Goal: Task Accomplishment & Management: Use online tool/utility

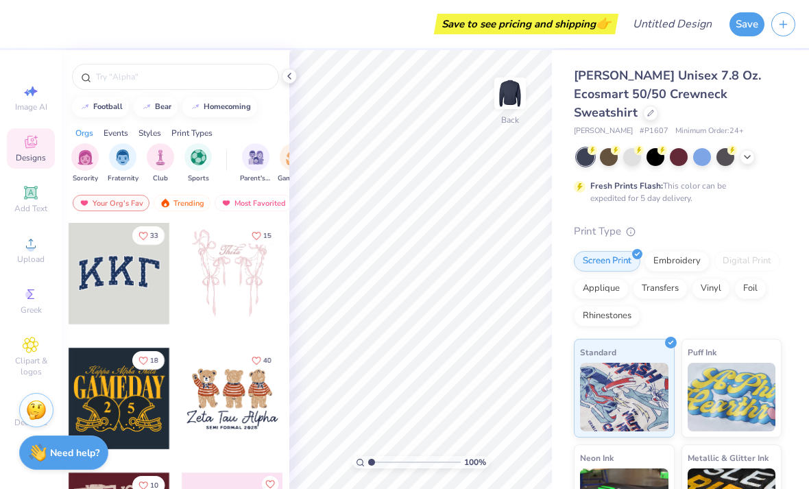
click at [294, 75] on icon at bounding box center [289, 76] width 11 height 11
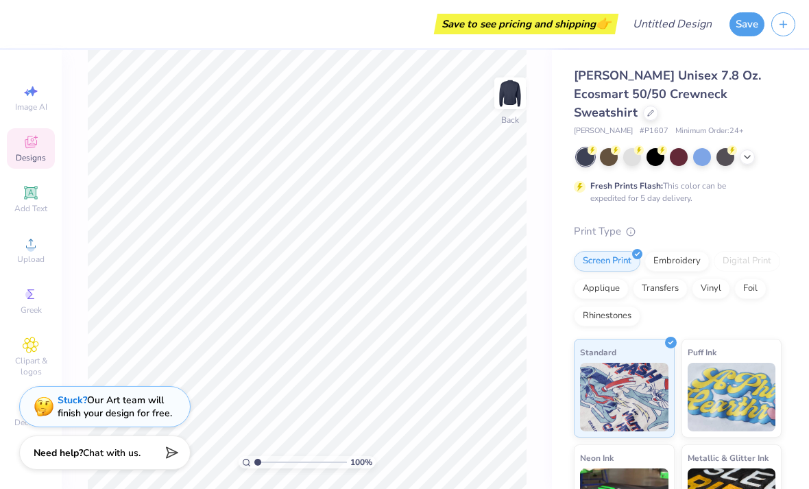
click at [43, 259] on span "Upload" at bounding box center [30, 259] width 27 height 11
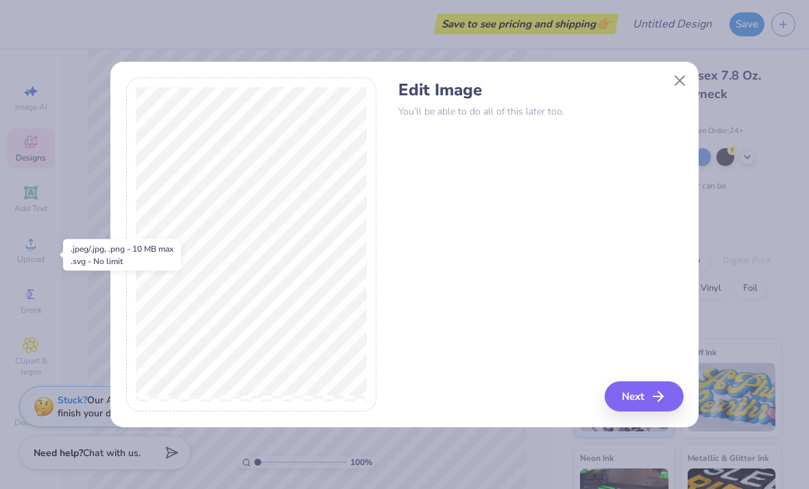
click at [647, 400] on button "Next" at bounding box center [644, 396] width 79 height 30
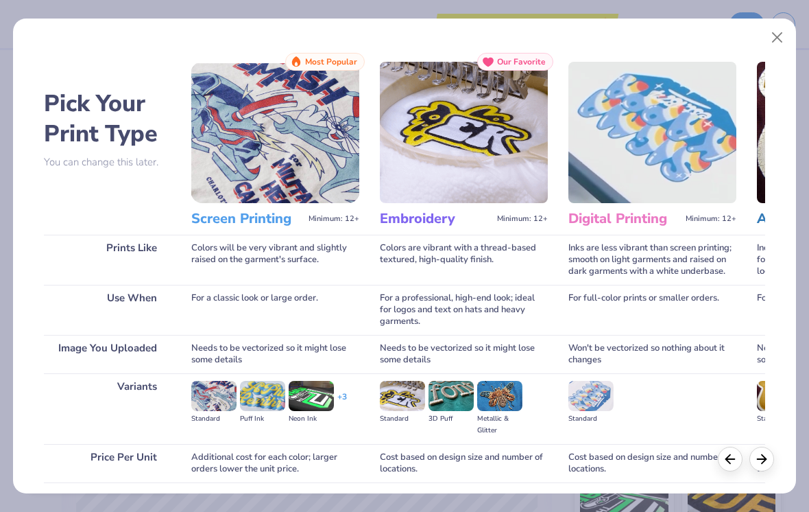
click at [768, 37] on button "Close" at bounding box center [778, 38] width 26 height 26
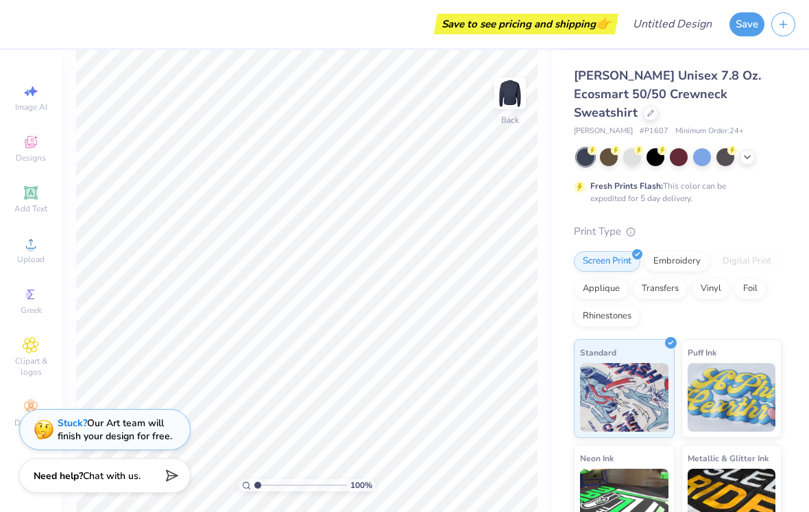
click at [676, 180] on div "Fresh Prints Flash: This color can be expedited for 5 day delivery." at bounding box center [675, 192] width 169 height 25
click at [28, 264] on span "Upload" at bounding box center [30, 259] width 27 height 11
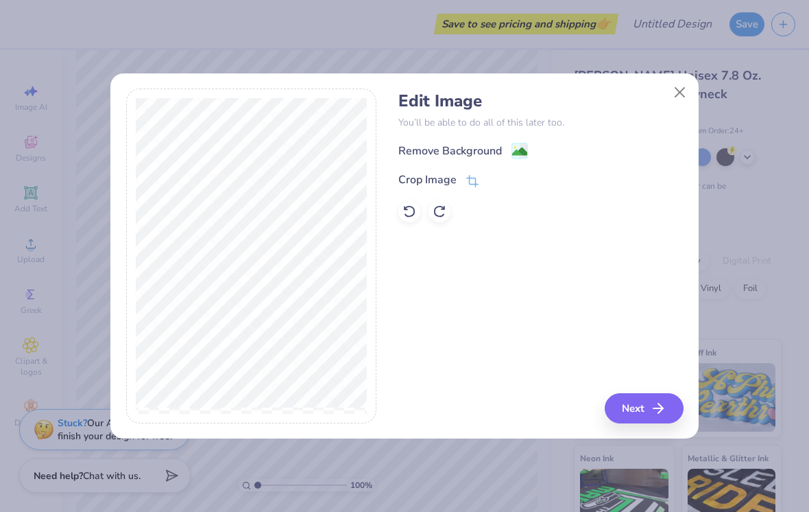
click at [516, 158] on image at bounding box center [519, 151] width 15 height 15
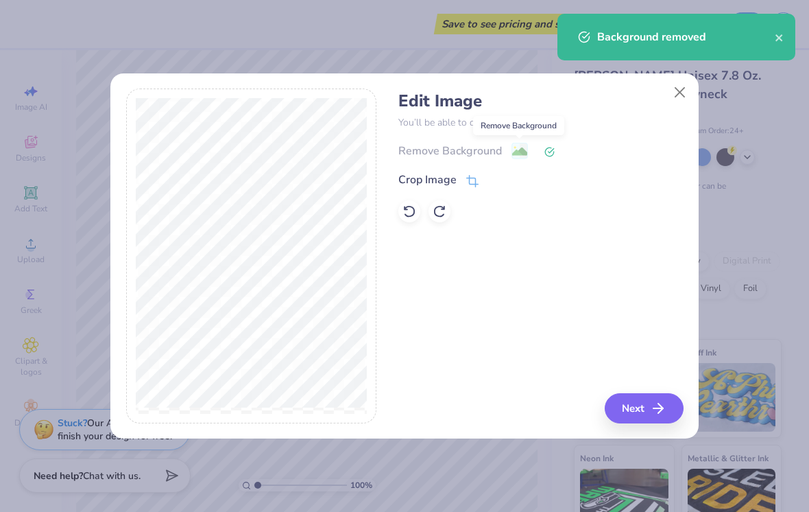
click at [628, 399] on button "Next" at bounding box center [644, 408] width 79 height 30
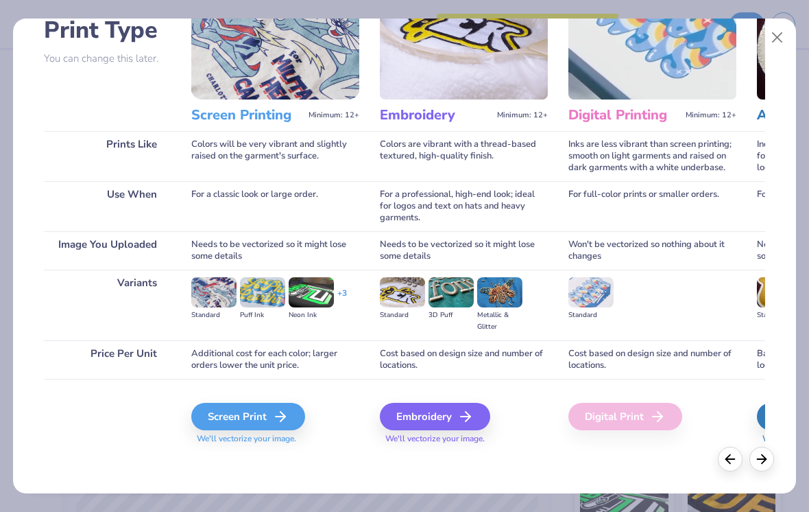
scroll to position [104, 0]
click at [275, 421] on div "Screen Print" at bounding box center [248, 416] width 114 height 27
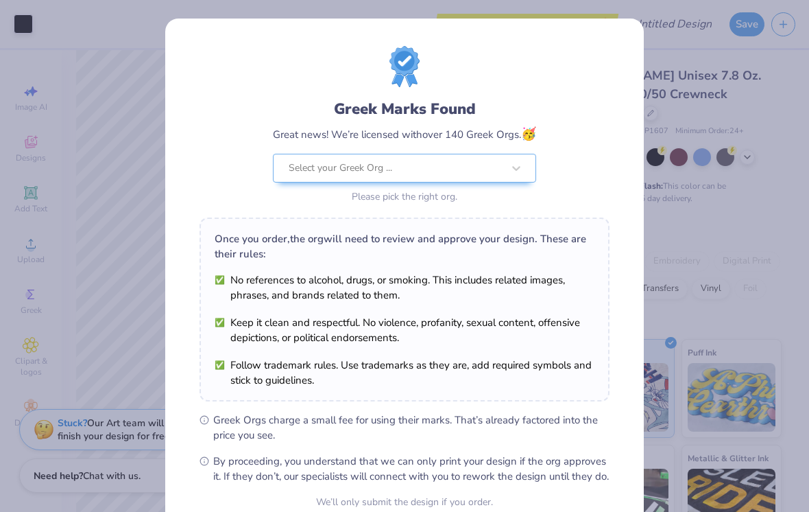
click at [650, 49] on div "Greek Marks Found Great news! We’re licensed with over 140 Greek Orgs. 🥳 Select…" at bounding box center [404, 256] width 809 height 512
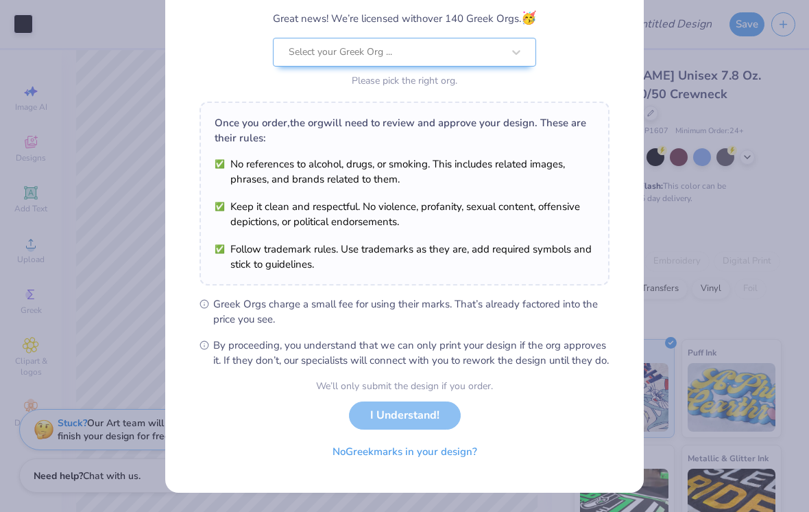
scroll to position [130, 0]
click at [425, 419] on div "We’ll only submit the design if you order. I Understand! No Greek marks in your…" at bounding box center [404, 422] width 177 height 86
click at [431, 417] on div "We’ll only submit the design if you order. I Understand! No Greek marks in your…" at bounding box center [404, 422] width 177 height 86
click at [440, 417] on div "We’ll only submit the design if you order. I Understand! No Greek marks in your…" at bounding box center [404, 422] width 177 height 86
click at [442, 416] on div "We’ll only submit the design if you order. I Understand! No Greek marks in your…" at bounding box center [404, 422] width 177 height 86
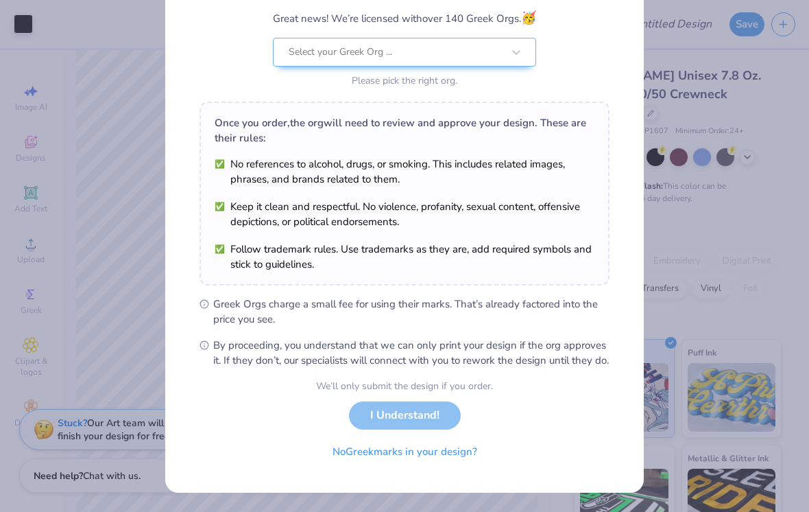
click at [454, 453] on button "No Greek marks in your design?" at bounding box center [405, 452] width 168 height 28
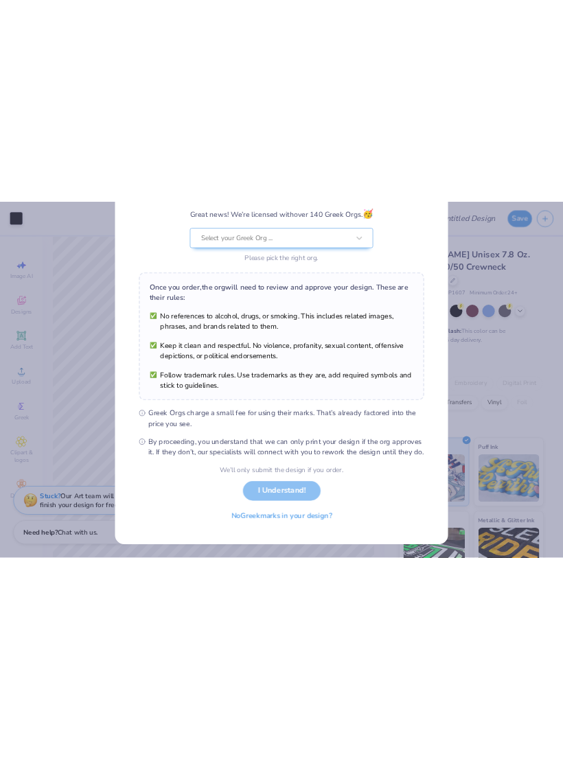
scroll to position [0, 0]
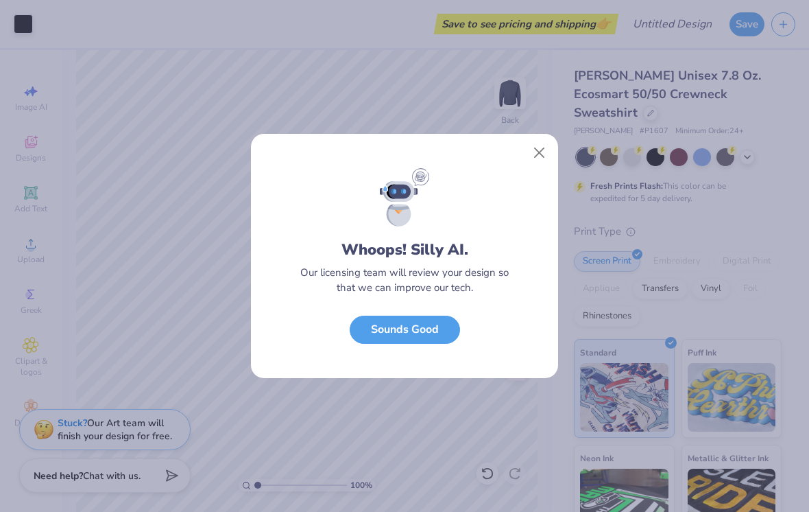
click at [540, 163] on button "Close" at bounding box center [540, 153] width 26 height 26
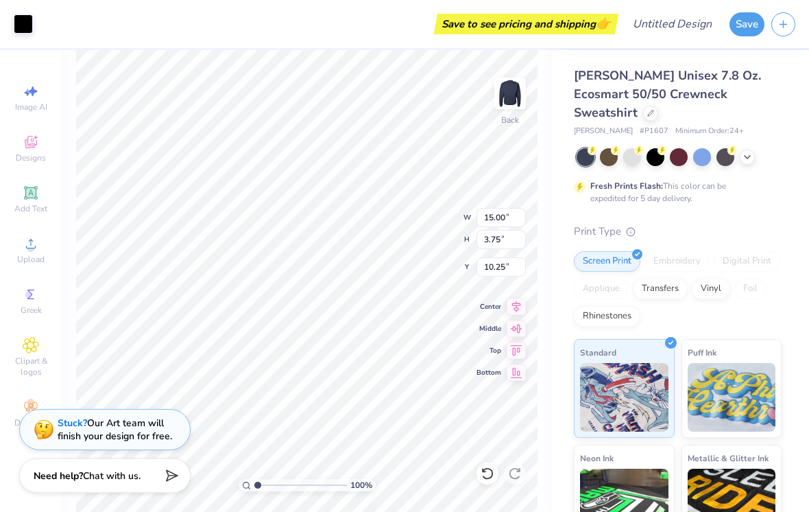
type input "3.41"
type input "11.55"
type input "2.89"
type input "4.56"
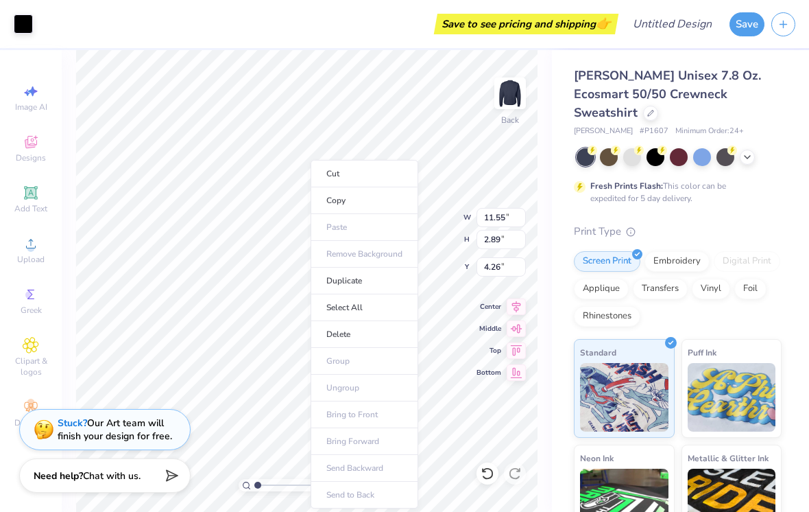
type input "4.21"
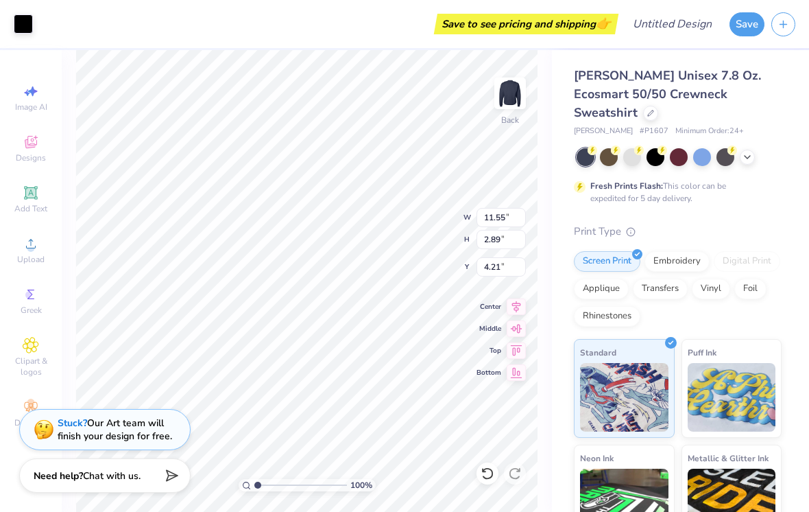
click at [19, 155] on span "Designs" at bounding box center [31, 157] width 30 height 11
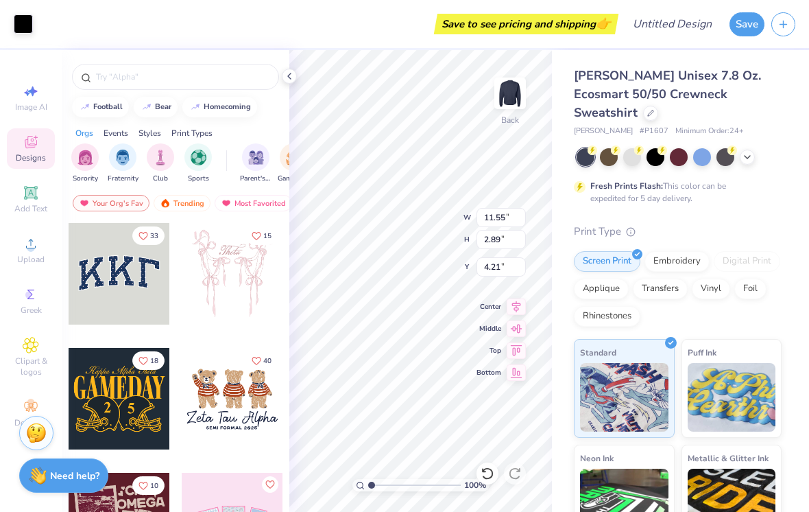
click at [285, 80] on icon at bounding box center [289, 76] width 11 height 11
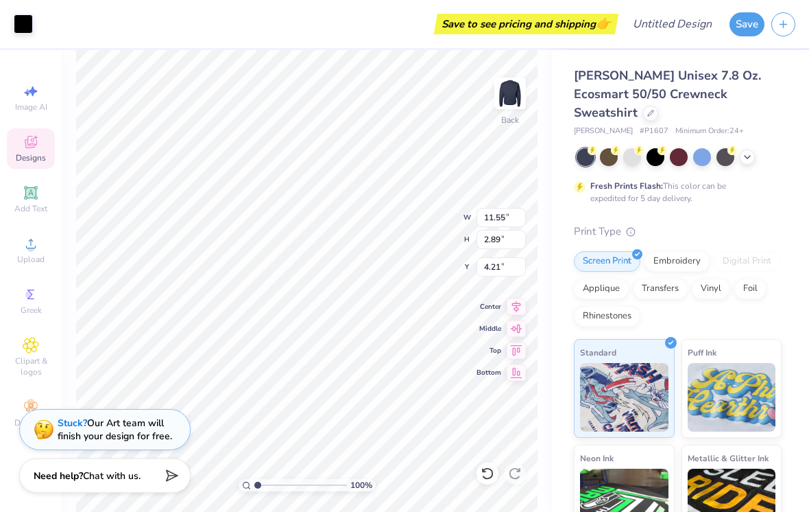
click at [743, 22] on button "Save" at bounding box center [747, 24] width 35 height 24
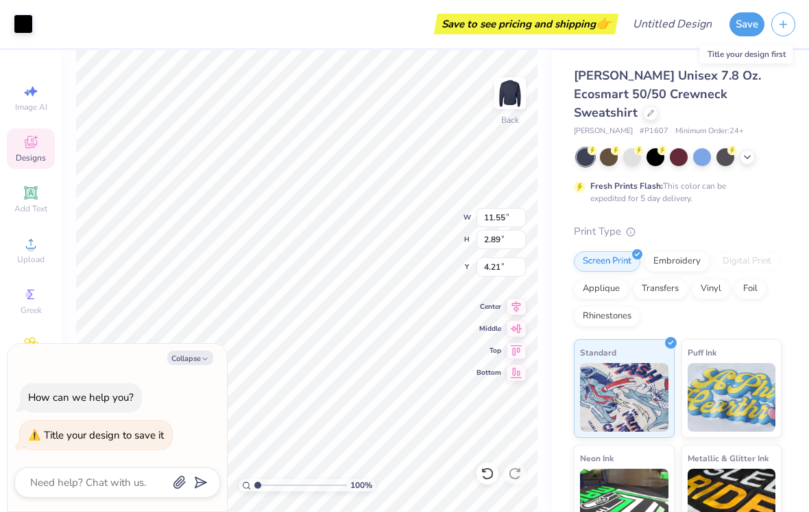
click at [137, 481] on textarea at bounding box center [98, 482] width 139 height 18
click at [136, 481] on textarea at bounding box center [98, 482] width 139 height 18
type textarea "1"
type textarea "x"
type textarea "1q"
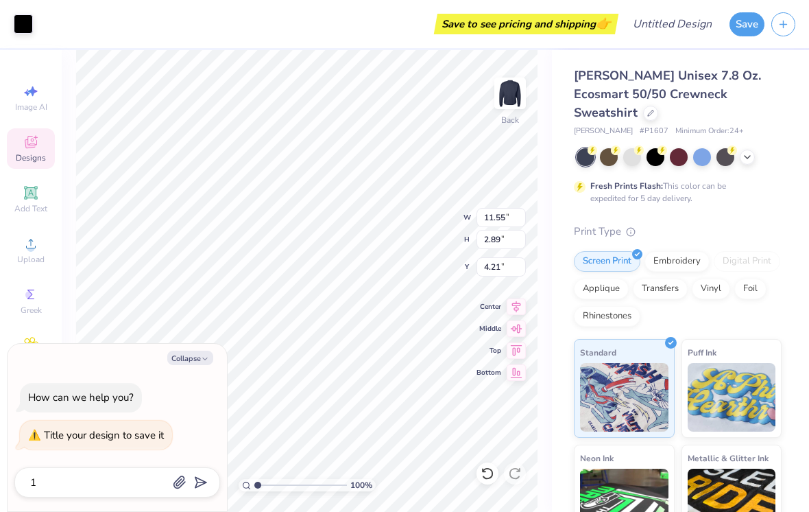
type textarea "x"
type textarea "1qz"
type textarea "x"
type textarea "1q"
type textarea "x"
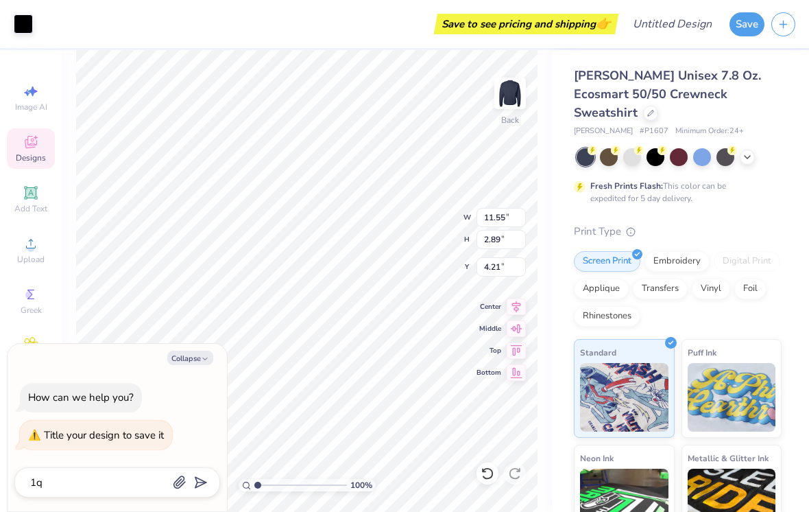
type textarea "1"
type textarea "x"
type textarea "11"
type textarea "x"
type textarea "11."
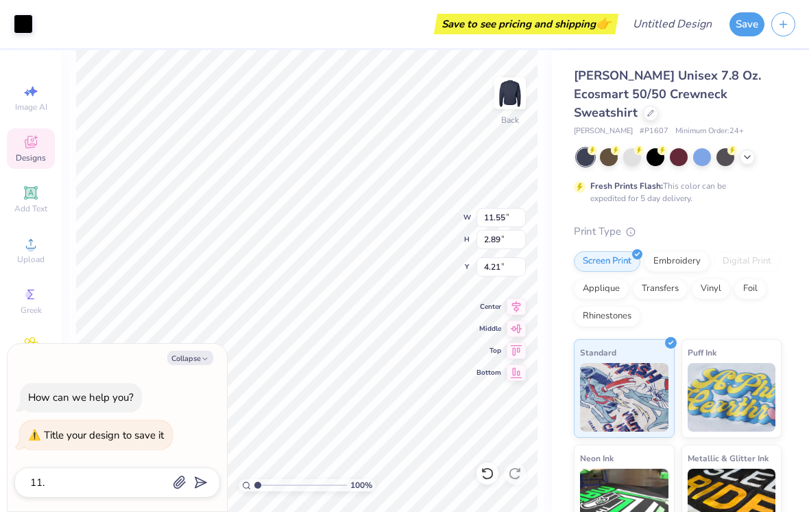
type textarea "x"
type textarea "11.0"
type textarea "x"
type textarea "11.0"
type textarea "x"
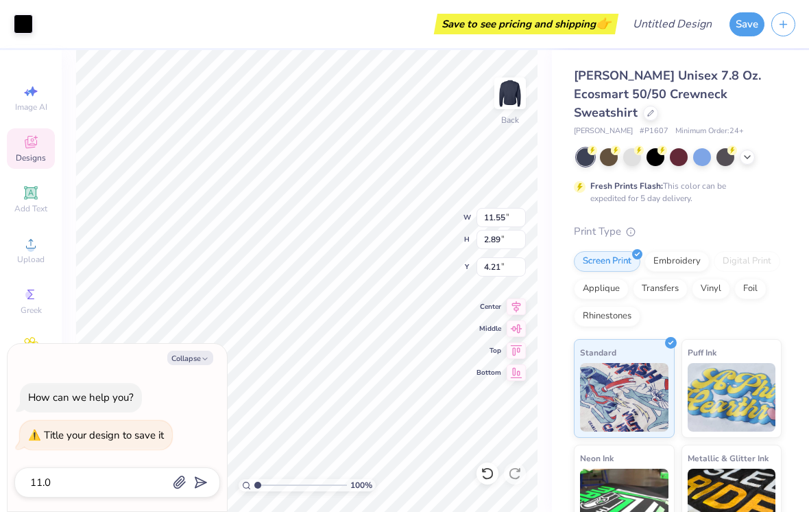
type textarea "11.0 d"
type textarea "x"
type textarea "11.0 de"
type textarea "x"
type textarea "11.0 des"
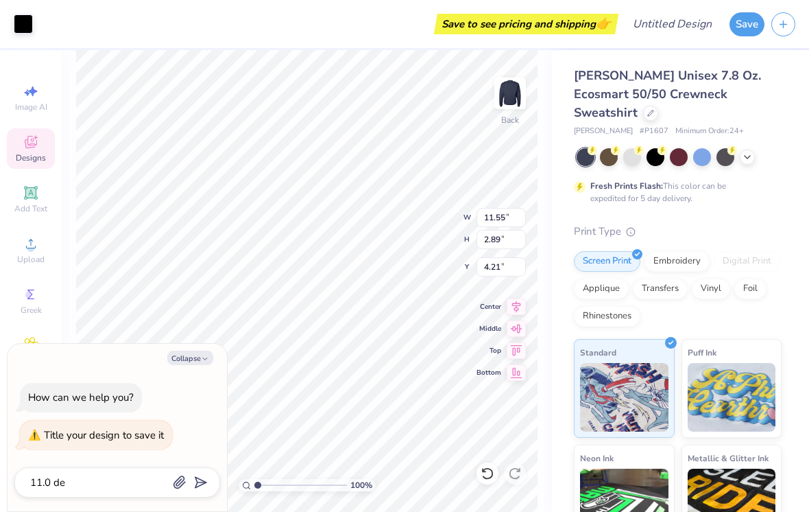
type textarea "x"
type textarea "11.0 desi"
type textarea "x"
type textarea "11.0 desig"
type textarea "x"
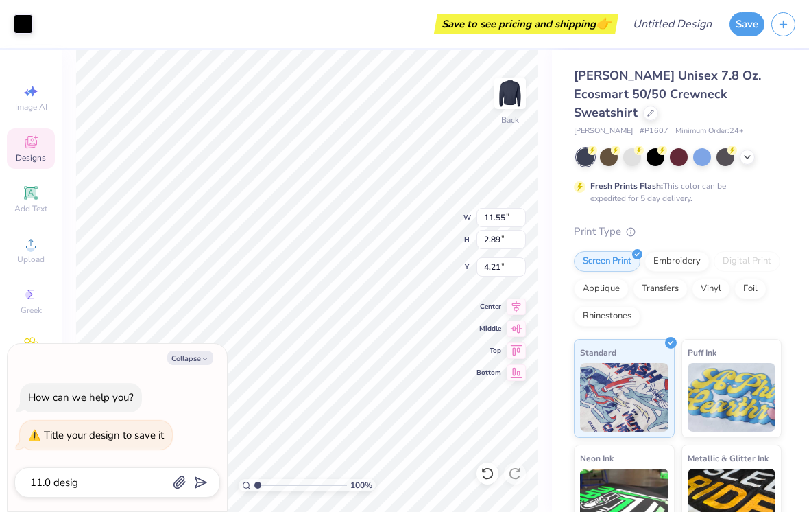
type textarea "11.0 design"
type textarea "x"
type input "11.0 design"
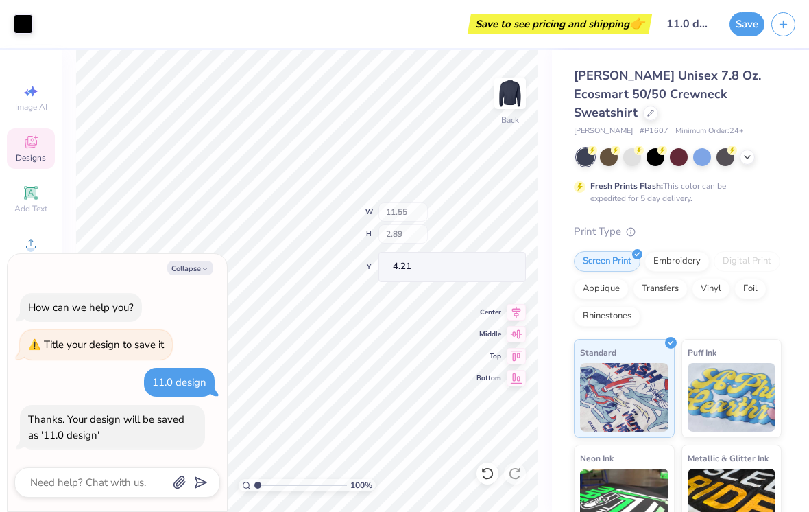
type textarea "x"
click at [750, 6] on div "Save" at bounding box center [770, 24] width 80 height 48
click at [739, 31] on button "Save" at bounding box center [747, 24] width 35 height 24
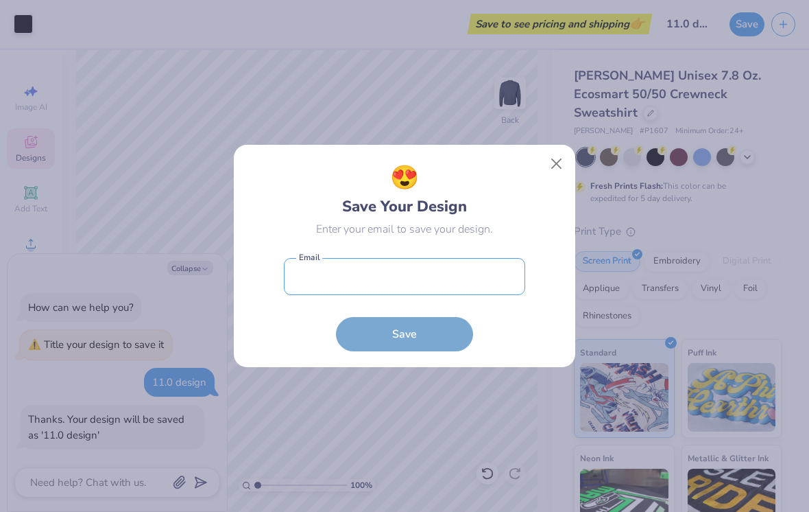
click at [449, 290] on input "email" at bounding box center [404, 277] width 241 height 38
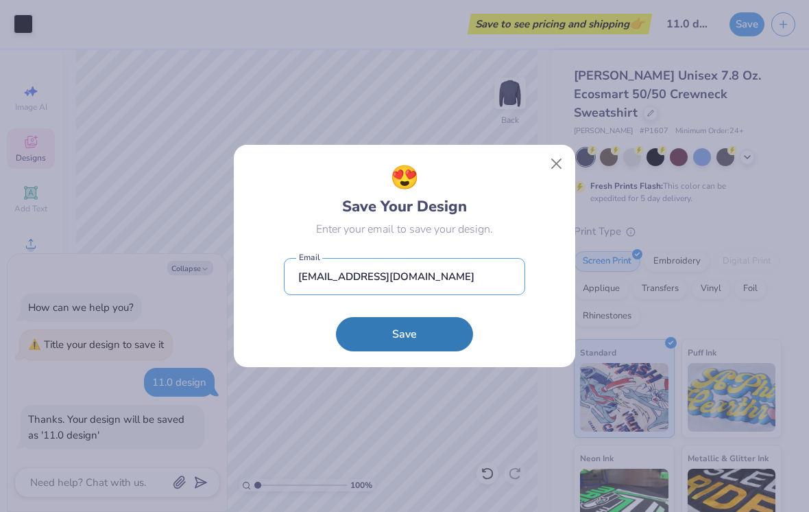
type input "[EMAIL_ADDRESS][DOMAIN_NAME]"
click at [405, 334] on button "Save" at bounding box center [404, 334] width 137 height 34
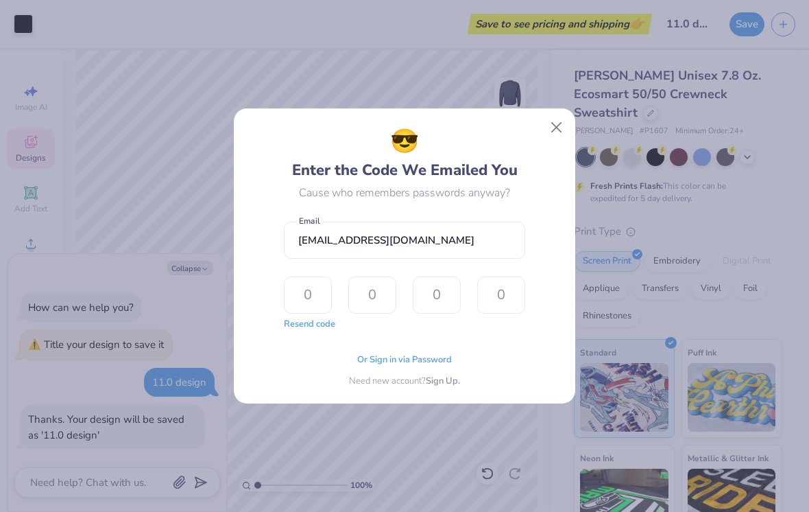
click at [523, 232] on input "[EMAIL_ADDRESS][DOMAIN_NAME]" at bounding box center [404, 241] width 241 height 38
click at [301, 309] on input "text" at bounding box center [308, 294] width 48 height 37
type textarea "x"
type input "1"
type input "8"
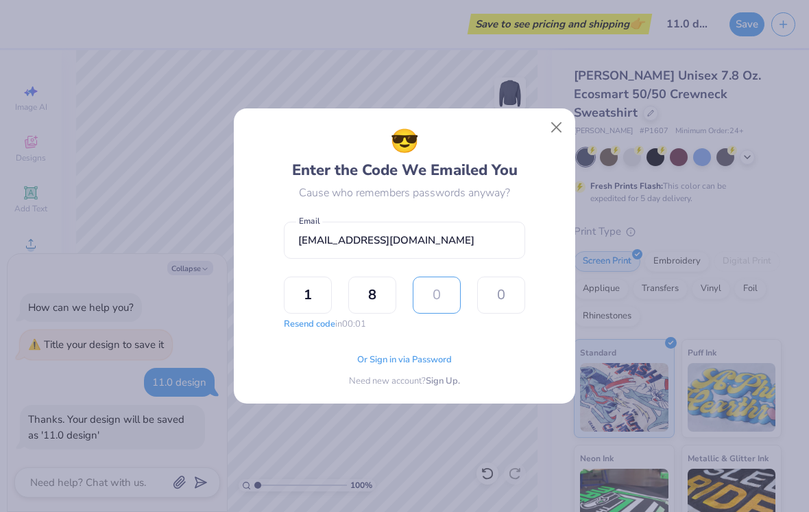
type input "4"
type input "7"
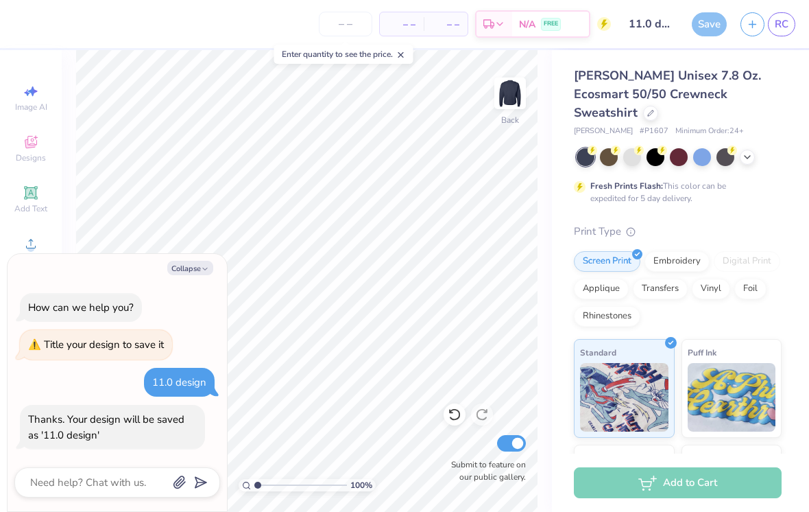
type textarea "x"
click at [398, 23] on span "– –" at bounding box center [401, 24] width 27 height 14
click at [341, 30] on input "number" at bounding box center [346, 24] width 54 height 25
type input "60"
type textarea "x"
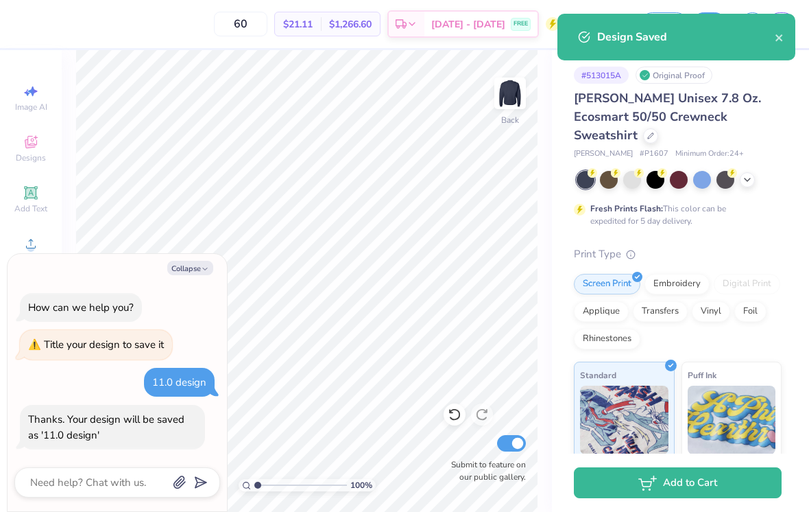
type input "60"
click at [789, 29] on div "Design Saved" at bounding box center [677, 37] width 238 height 47
click at [769, 38] on div "Design Saved" at bounding box center [686, 37] width 178 height 16
click at [768, 39] on div "Design Saved" at bounding box center [686, 37] width 178 height 16
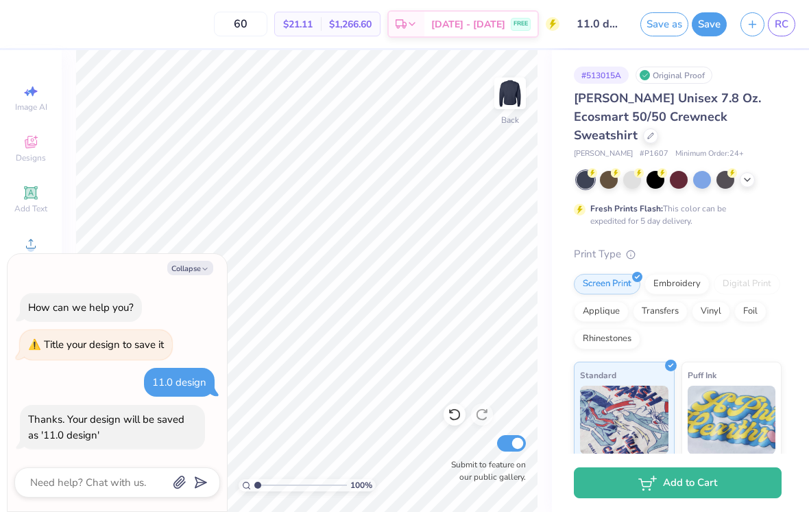
click at [777, 43] on div "Design Saved" at bounding box center [677, 42] width 244 height 62
click at [202, 269] on icon "button" at bounding box center [205, 269] width 8 height 8
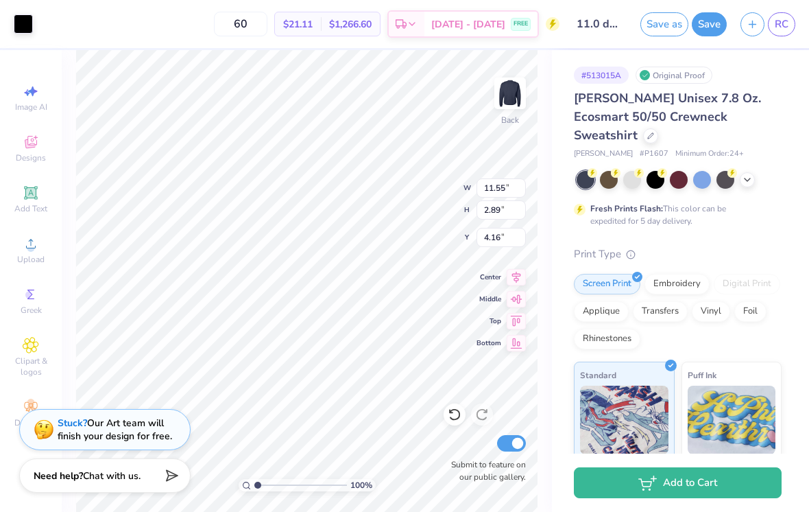
type textarea "x"
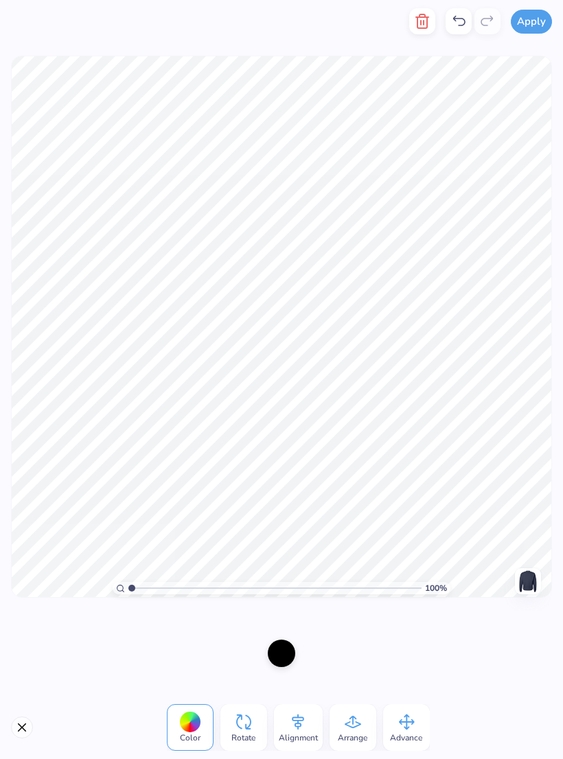
click at [281, 488] on div at bounding box center [281, 652] width 27 height 27
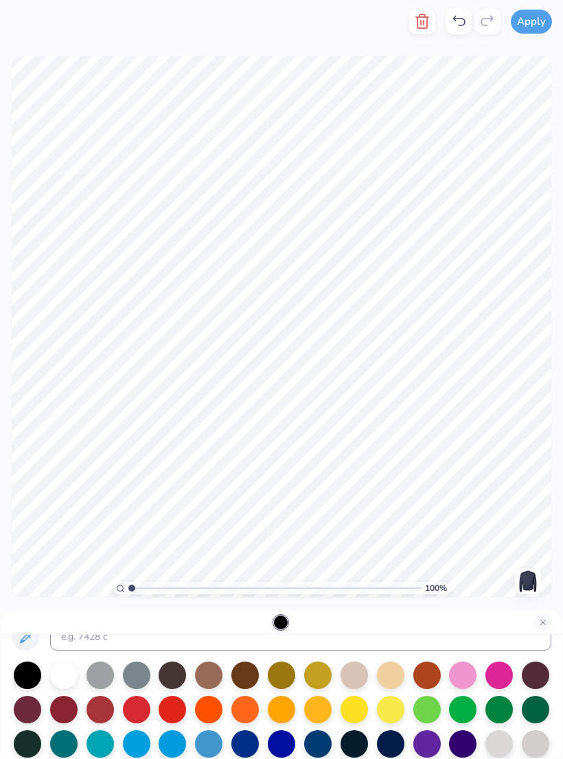
scroll to position [58, 0]
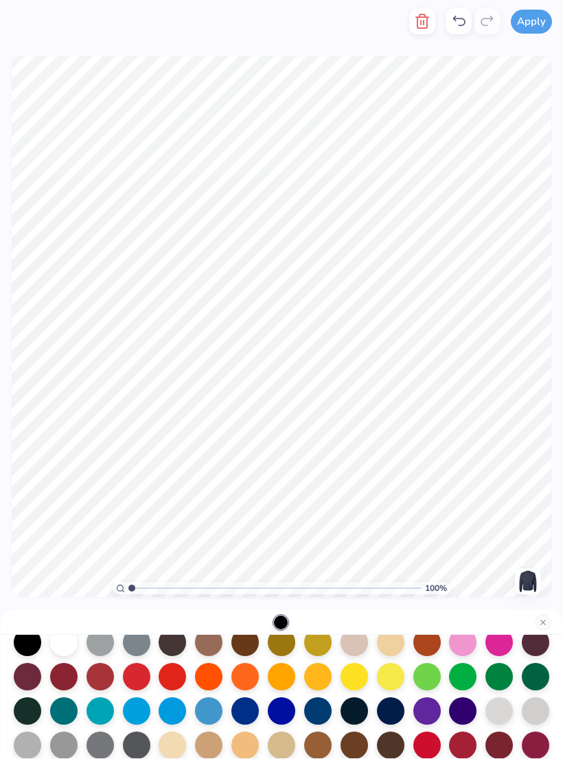
click at [283, 488] on div at bounding box center [281, 710] width 27 height 27
click at [244, 488] on div at bounding box center [244, 710] width 27 height 27
click at [75, 488] on div at bounding box center [63, 641] width 27 height 27
click at [139, 488] on div at bounding box center [136, 641] width 27 height 27
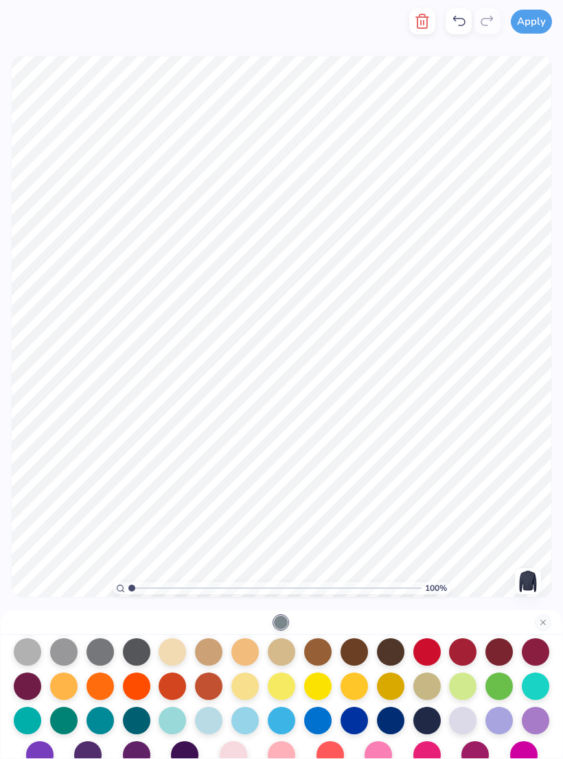
scroll to position [151, 0]
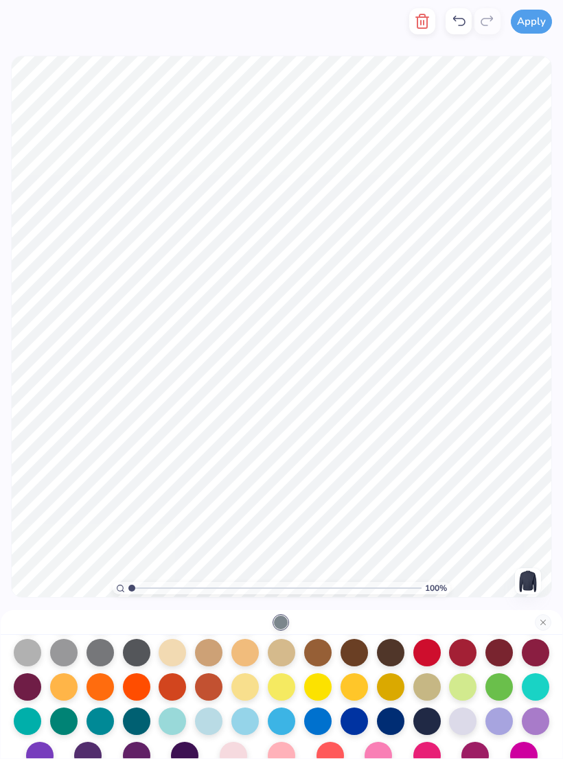
click at [380, 488] on div at bounding box center [390, 720] width 27 height 27
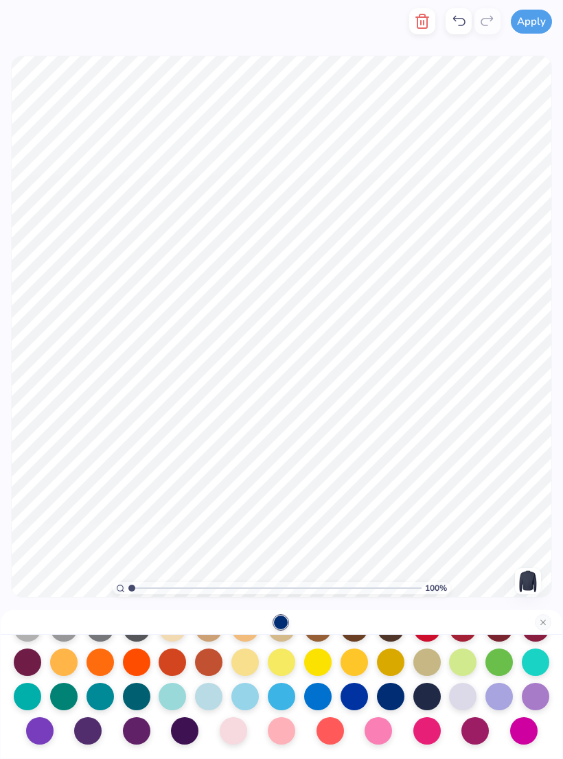
scroll to position [178, 0]
click at [206, 488] on div at bounding box center [208, 696] width 27 height 27
click at [239, 488] on div at bounding box center [244, 696] width 27 height 27
click at [289, 488] on div at bounding box center [281, 696] width 27 height 27
click at [320, 488] on div at bounding box center [317, 696] width 27 height 27
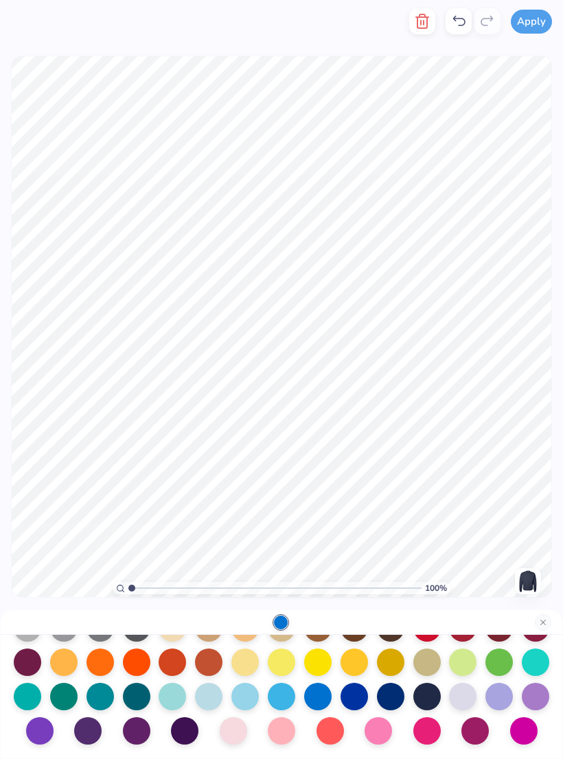
click at [364, 488] on div at bounding box center [353, 696] width 27 height 27
click at [426, 488] on div at bounding box center [426, 696] width 27 height 27
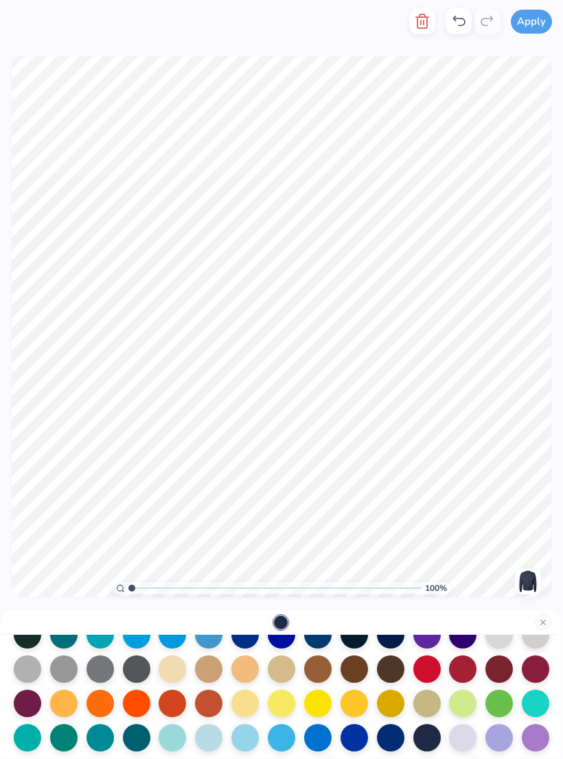
scroll to position [129, 0]
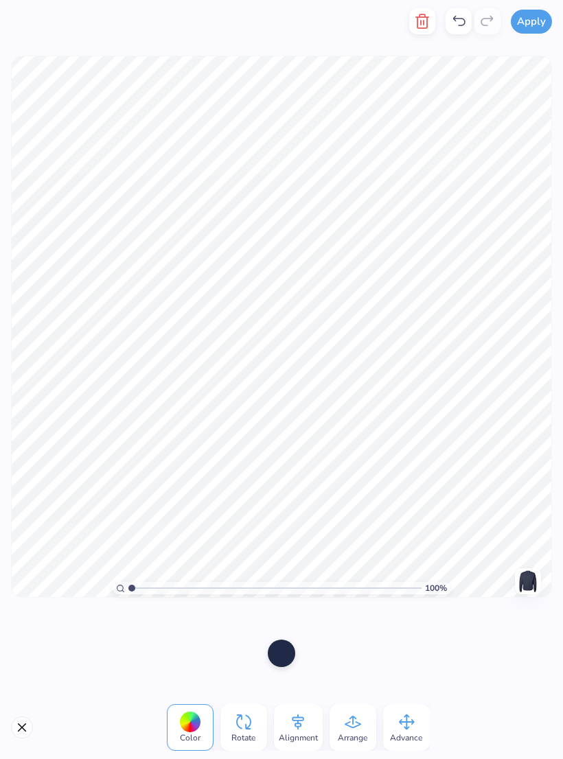
click at [294, 488] on div at bounding box center [281, 652] width 27 height 27
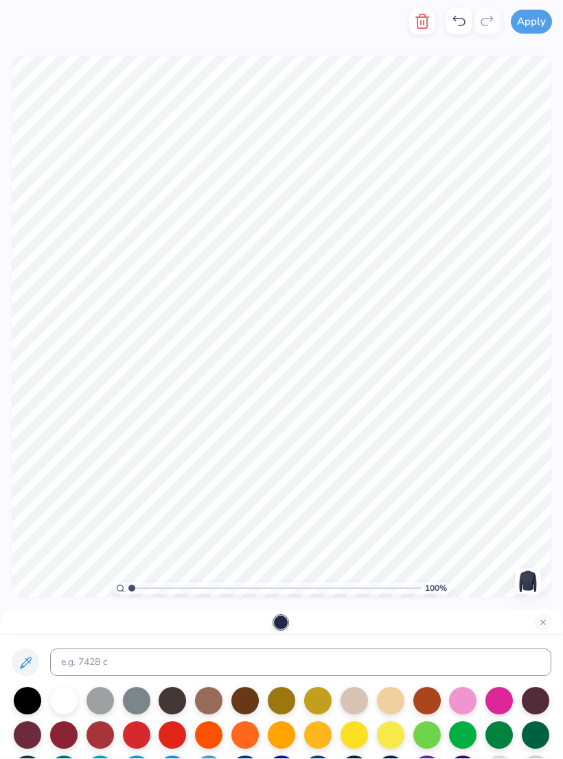
click at [27, 488] on div at bounding box center [27, 700] width 27 height 27
click at [78, 488] on div at bounding box center [63, 700] width 27 height 27
click at [109, 488] on div at bounding box center [99, 700] width 27 height 27
click at [133, 488] on div at bounding box center [136, 700] width 27 height 27
click at [141, 488] on div at bounding box center [136, 700] width 27 height 27
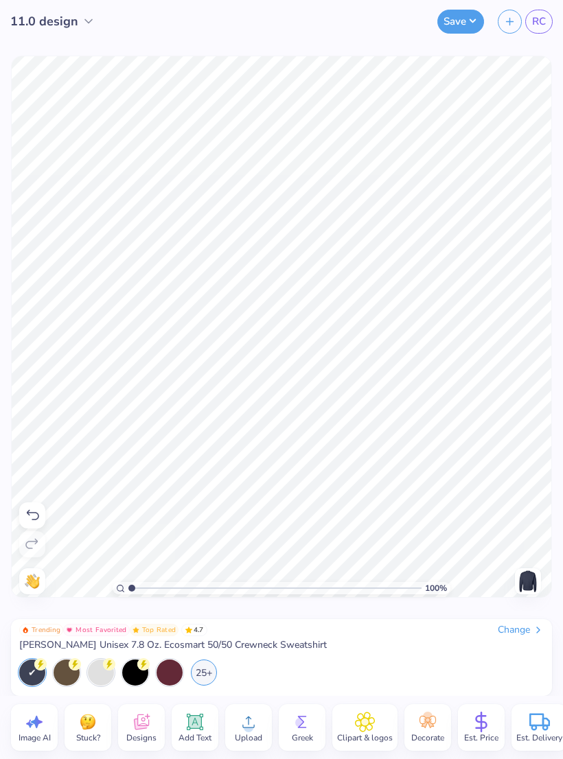
click at [509, 488] on div "Change" at bounding box center [520, 630] width 46 height 12
